Goal: Task Accomplishment & Management: Manage account settings

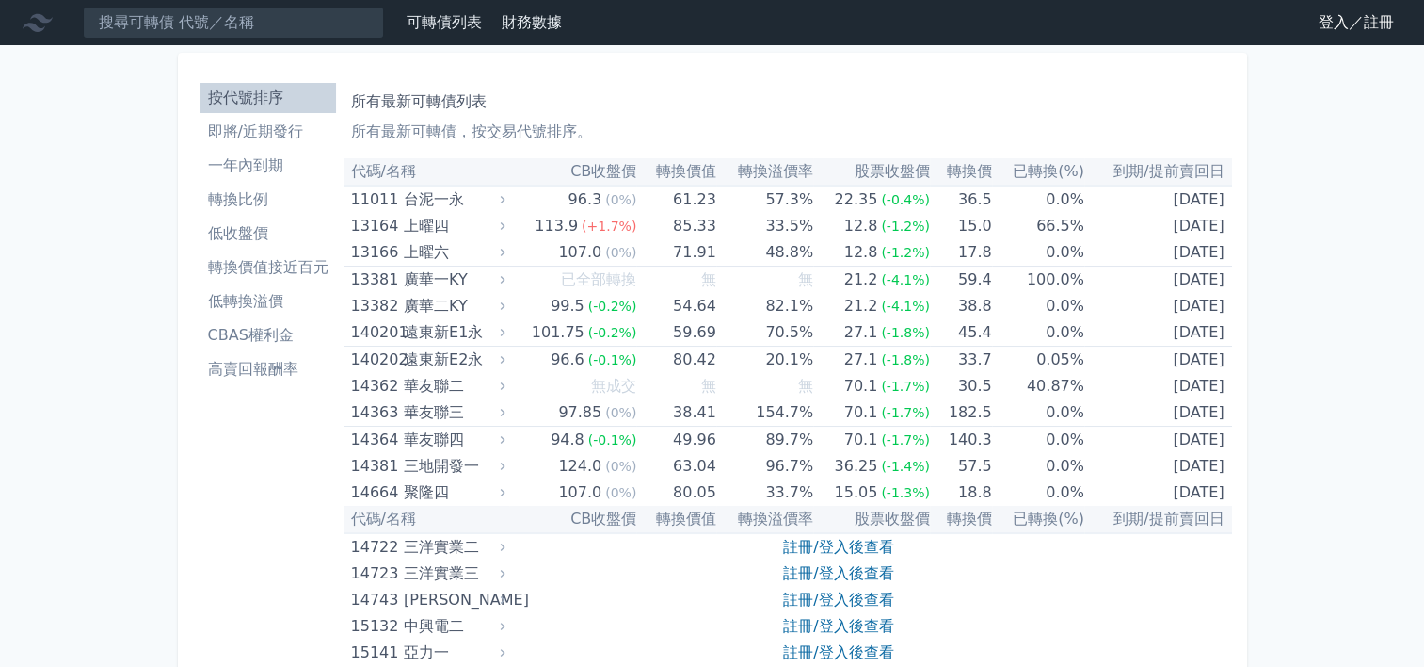
click at [1329, 30] on link "登入／註冊" at bounding box center [1356, 23] width 105 height 30
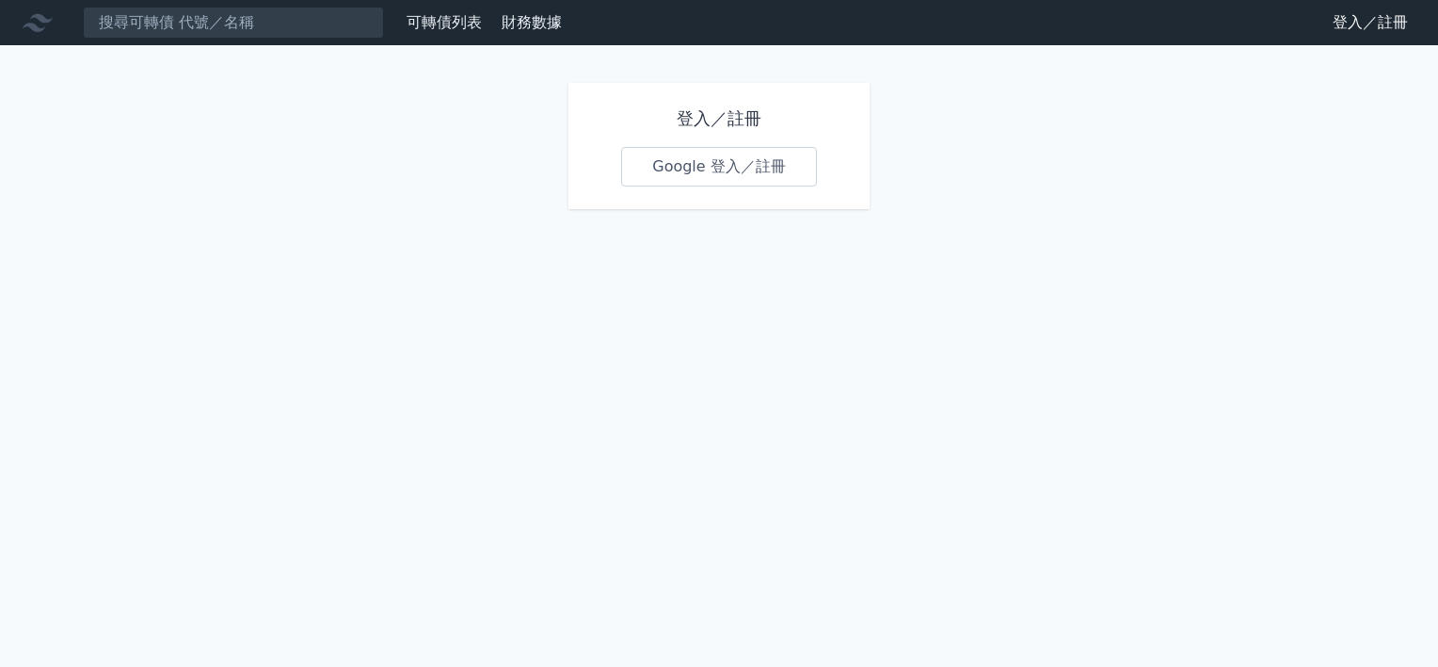
click at [708, 174] on link "Google 登入／註冊" at bounding box center [719, 167] width 196 height 40
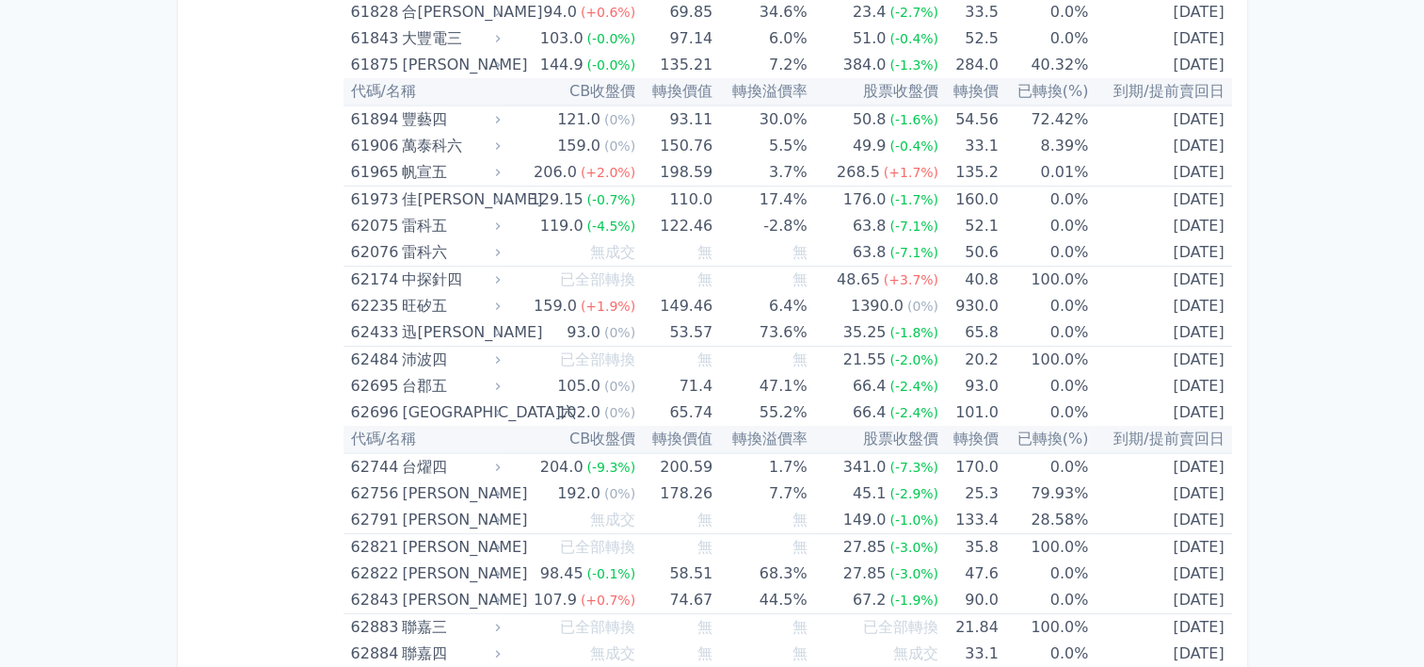
scroll to position [7726, 0]
